Goal: Task Accomplishment & Management: Use online tool/utility

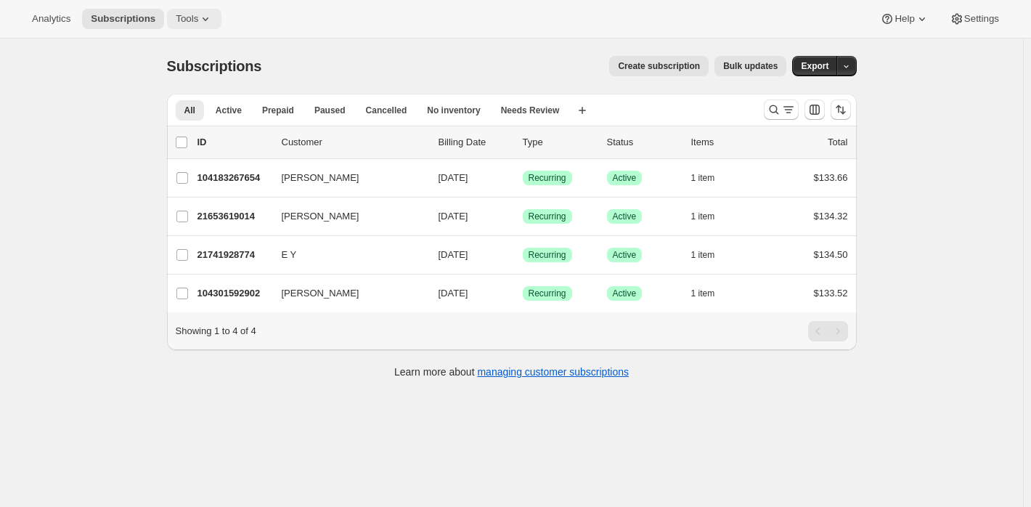
click at [191, 12] on button "Tools" at bounding box center [194, 19] width 54 height 20
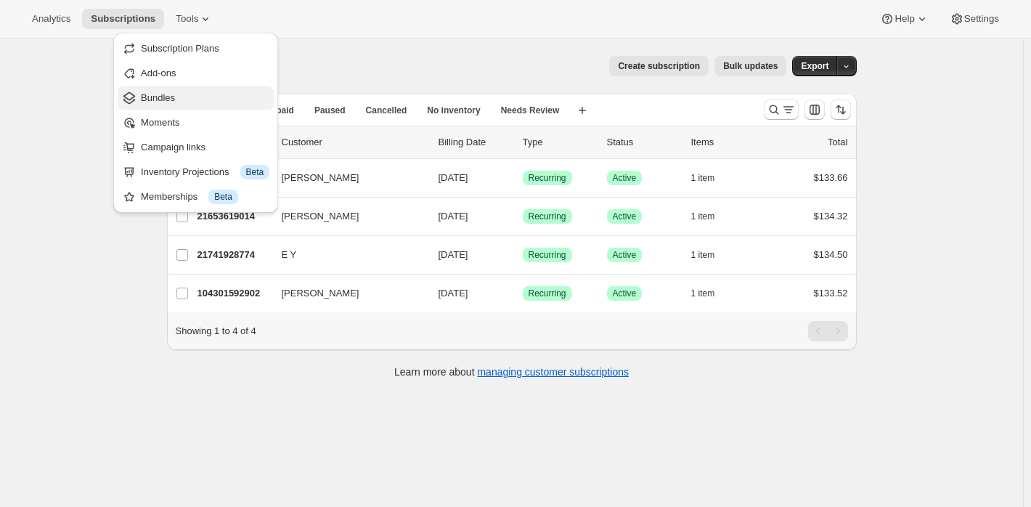
click at [193, 104] on span "Bundles" at bounding box center [205, 98] width 129 height 15
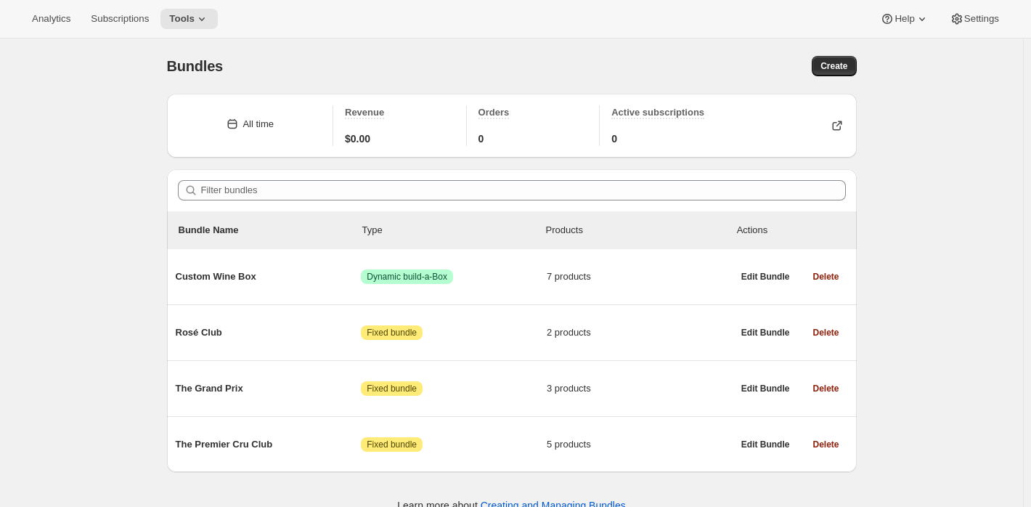
scroll to position [38, 0]
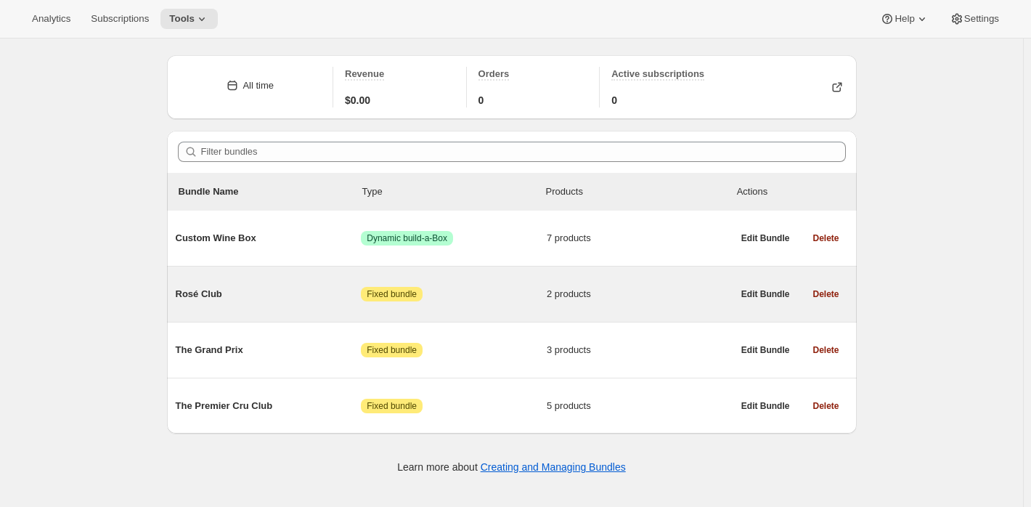
click at [625, 290] on span "2 products" at bounding box center [640, 294] width 186 height 15
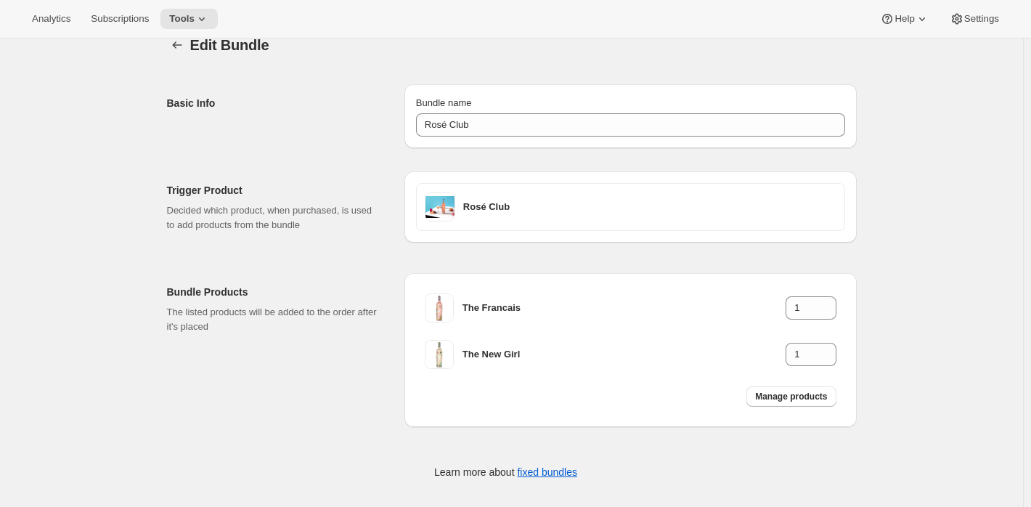
scroll to position [38, 0]
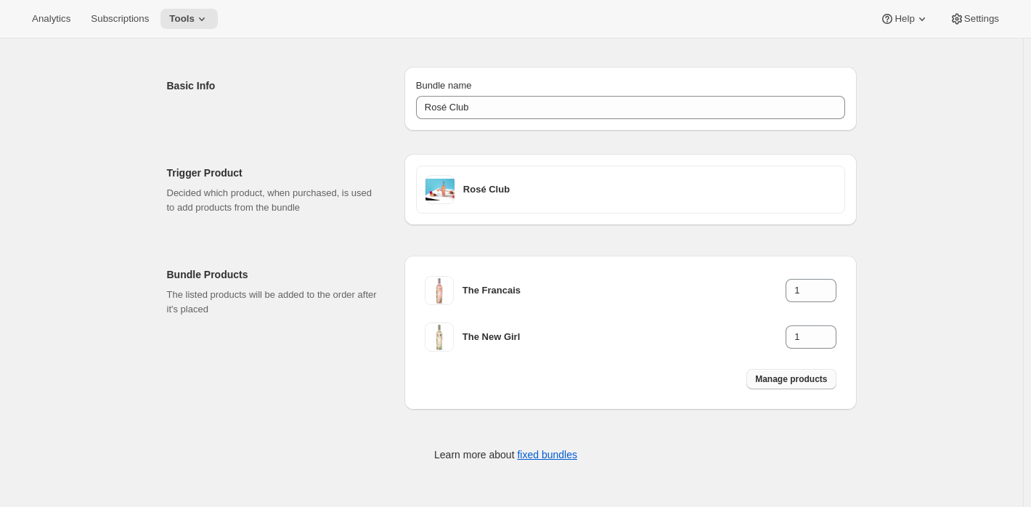
click at [797, 384] on button "Manage products" at bounding box center [790, 379] width 89 height 20
click at [192, 22] on span "Tools" at bounding box center [181, 19] width 25 height 12
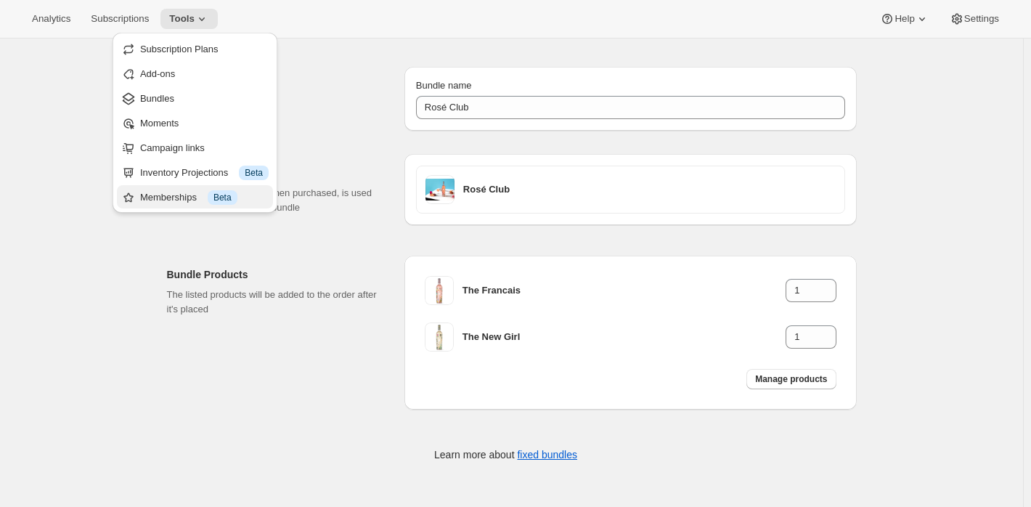
click at [170, 195] on div "Memberships Info Beta" at bounding box center [204, 197] width 129 height 15
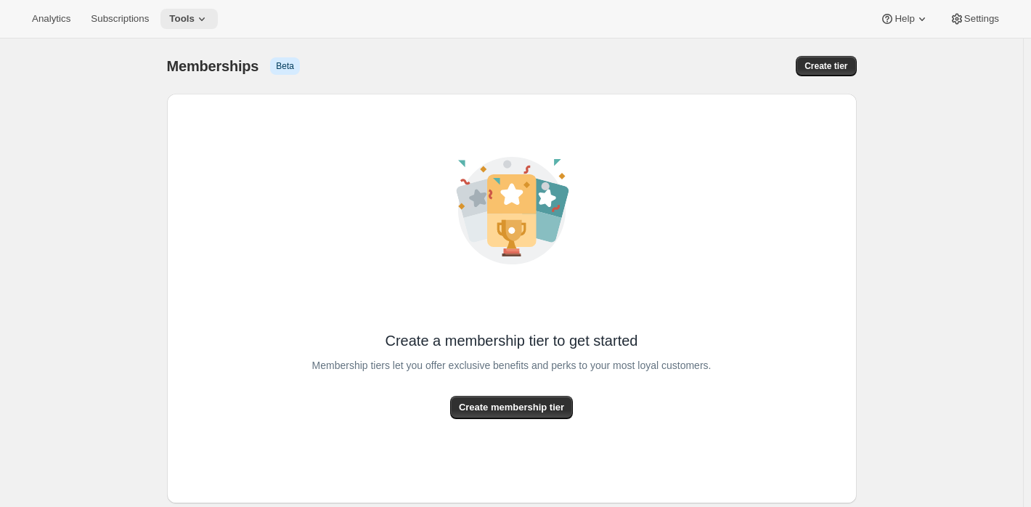
click at [195, 21] on span "Tools" at bounding box center [181, 19] width 25 height 12
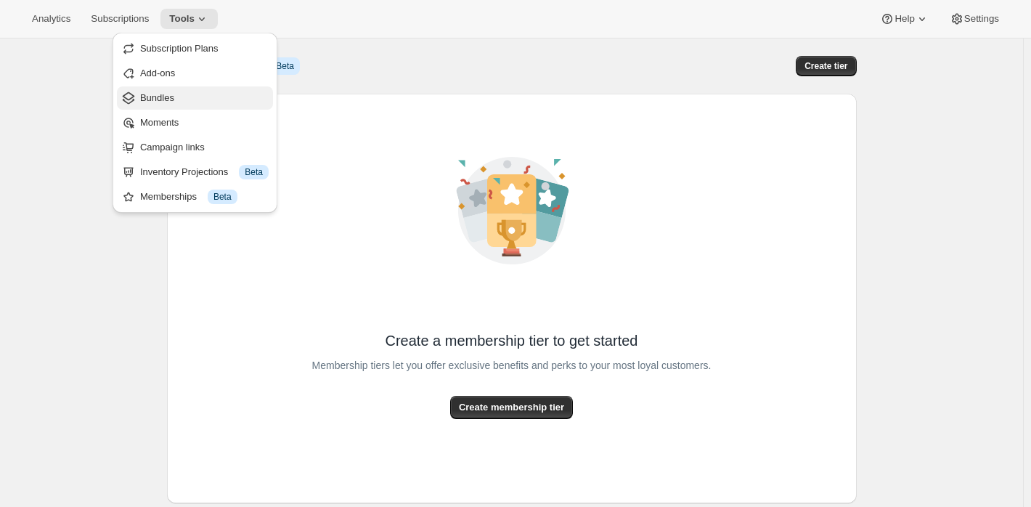
click at [190, 94] on span "Bundles" at bounding box center [204, 98] width 129 height 15
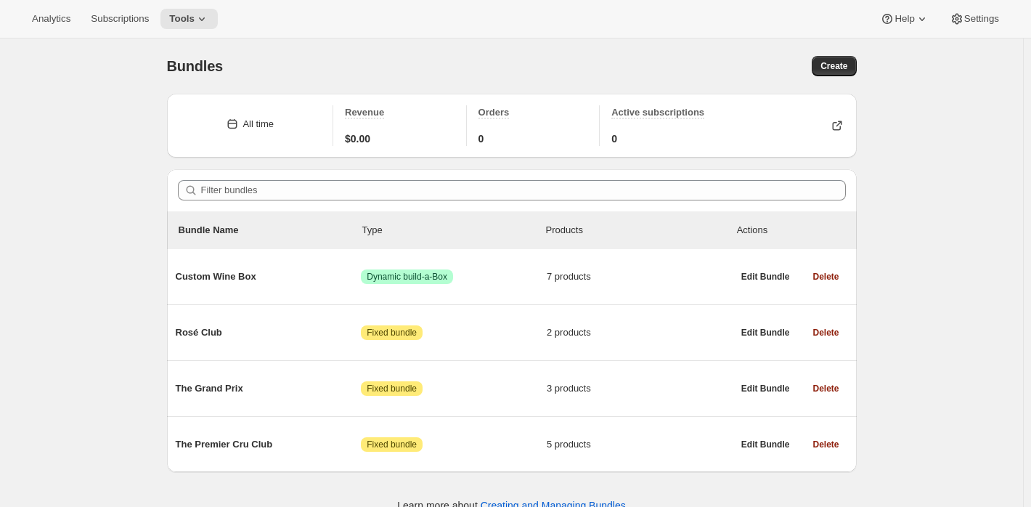
scroll to position [38, 0]
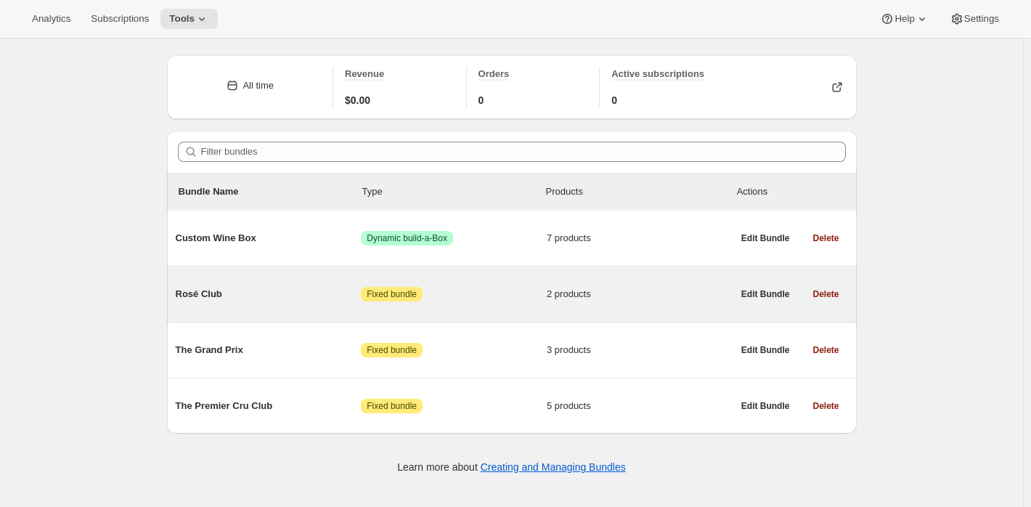
click at [645, 291] on span "2 products" at bounding box center [640, 294] width 186 height 15
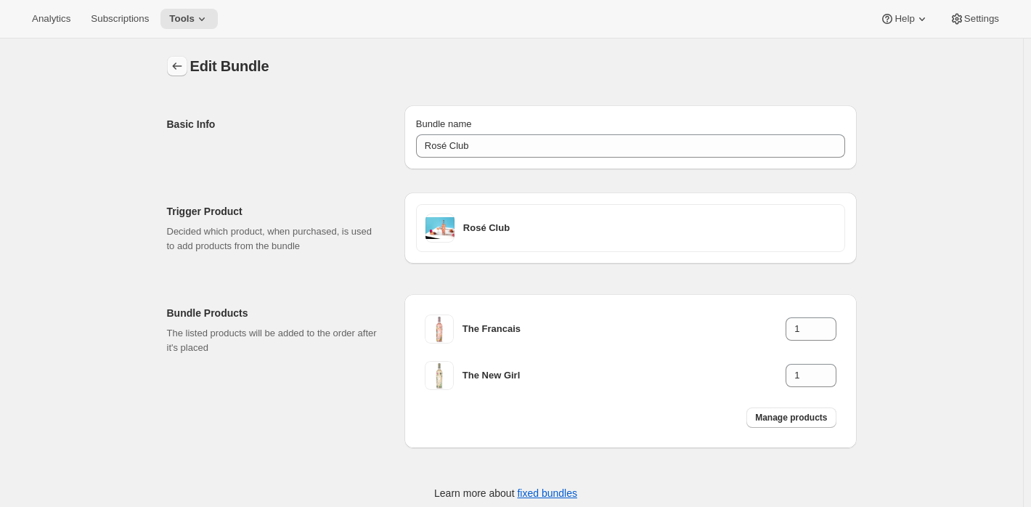
click at [176, 66] on icon "Bundles" at bounding box center [176, 65] width 9 height 7
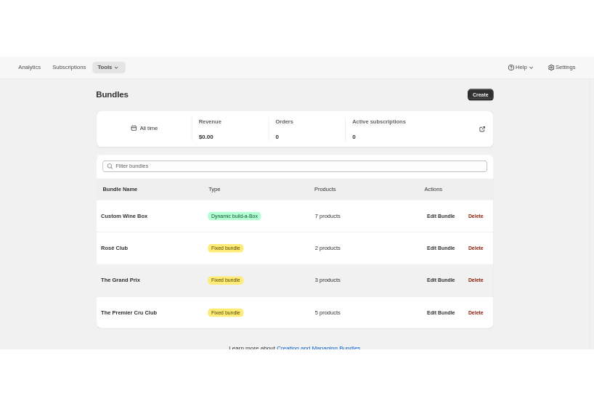
scroll to position [38, 0]
